Goal: Find specific page/section: Find specific page/section

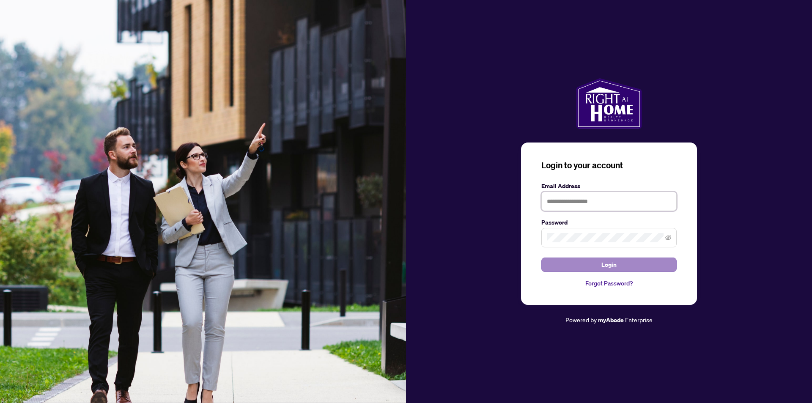
type input "**********"
click at [605, 265] on span "Login" at bounding box center [609, 265] width 15 height 14
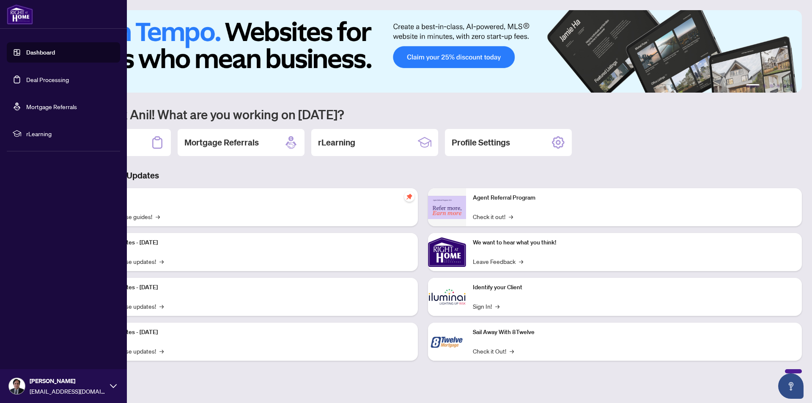
click at [40, 78] on link "Deal Processing" at bounding box center [47, 80] width 43 height 8
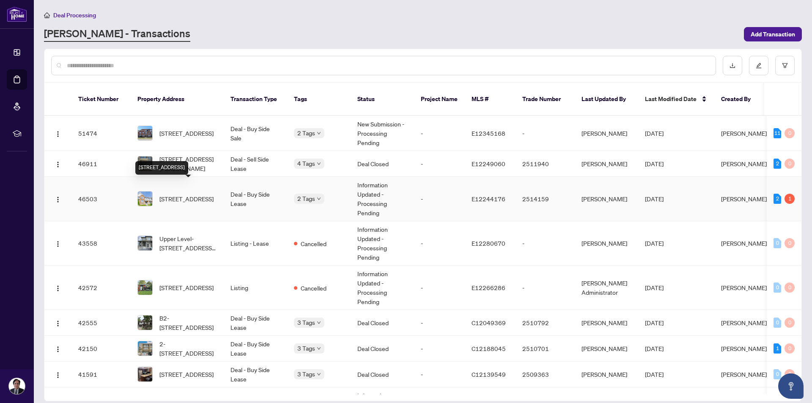
click at [173, 194] on span "[STREET_ADDRESS]" at bounding box center [187, 198] width 54 height 9
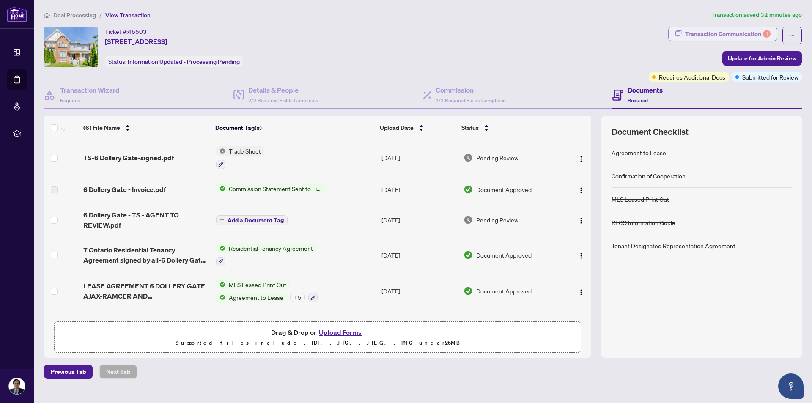
click at [703, 36] on div "Transaction Communication 1" at bounding box center [727, 34] width 85 height 14
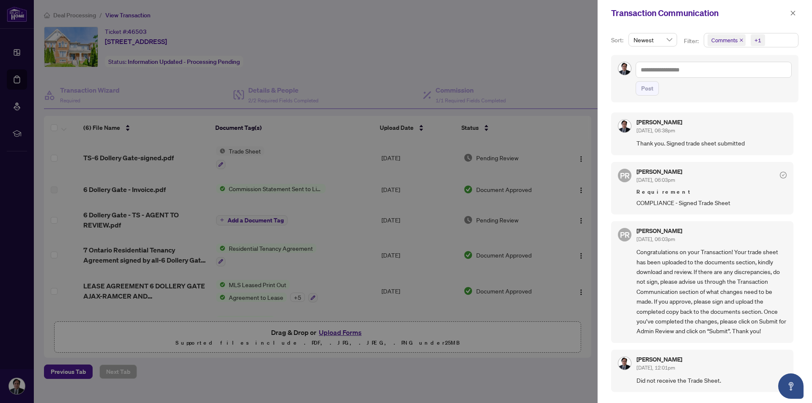
click at [299, 58] on div at bounding box center [406, 201] width 812 height 403
click at [792, 13] on icon "close" at bounding box center [793, 13] width 6 height 6
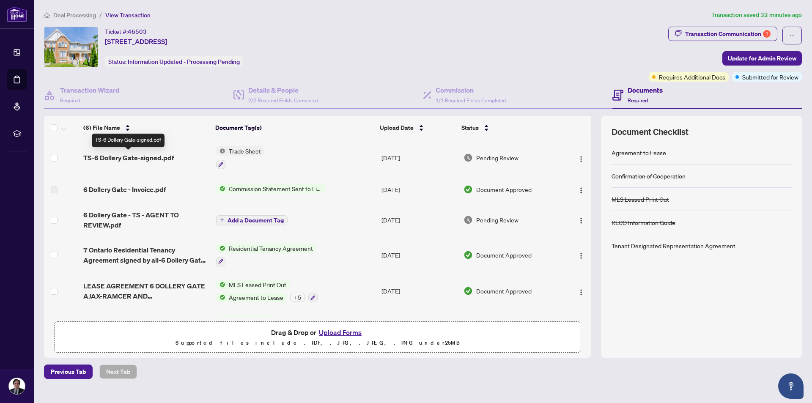
click at [124, 156] on span "TS-6 Dollery Gate-signed.pdf" at bounding box center [128, 158] width 91 height 10
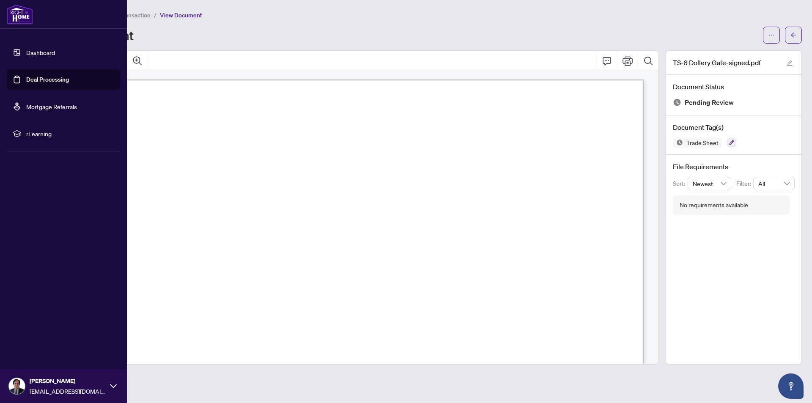
click at [39, 79] on link "Deal Processing" at bounding box center [47, 80] width 43 height 8
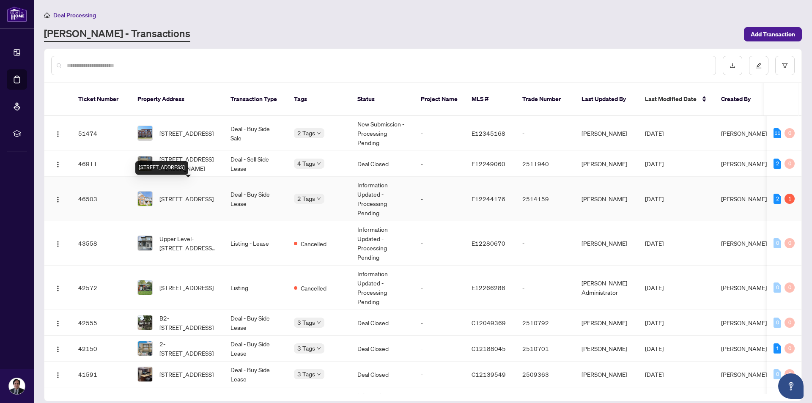
click at [175, 194] on span "[STREET_ADDRESS]" at bounding box center [187, 198] width 54 height 9
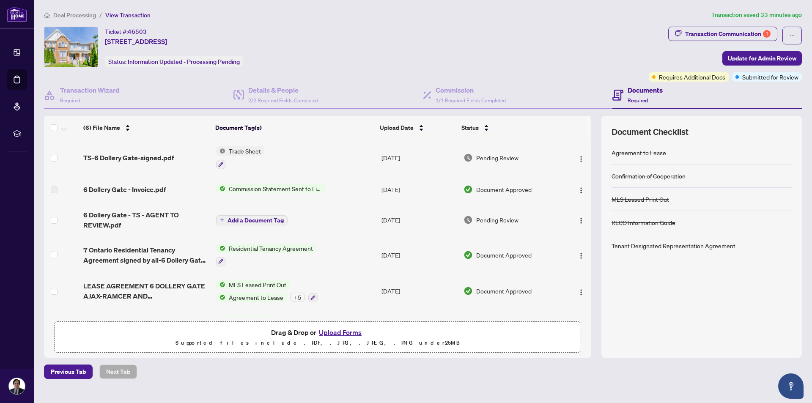
click at [327, 43] on div "Ticket #: 46503 [STREET_ADDRESS] Status: Information Updated - Processing Pendi…" at bounding box center [345, 47] width 602 height 41
